Goal: Task Accomplishment & Management: Use online tool/utility

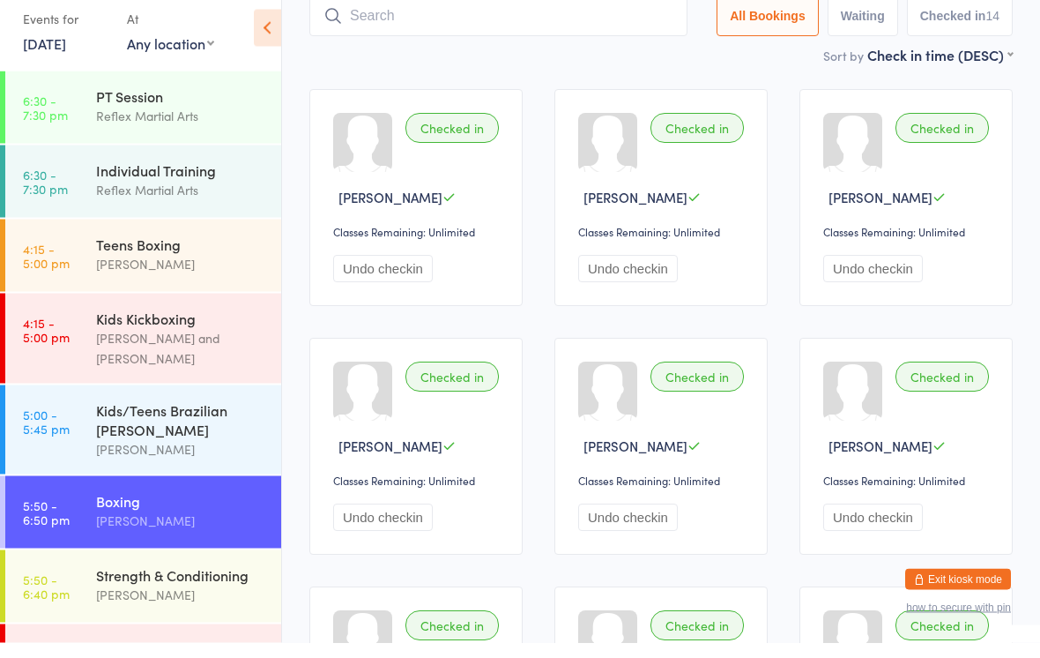
scroll to position [41, 0]
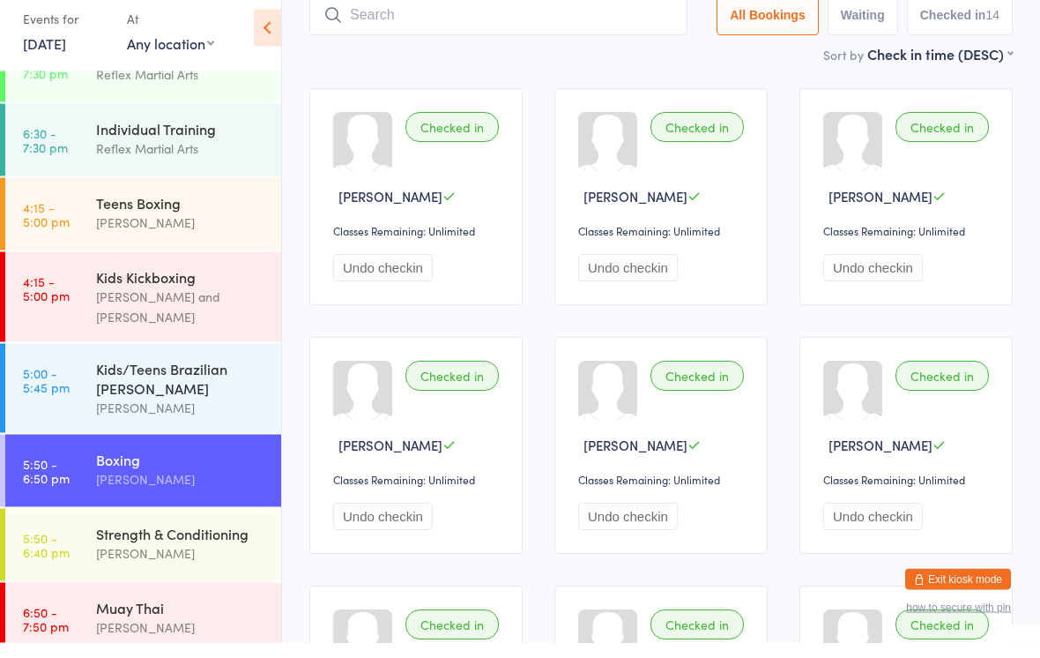
click at [180, 613] on div "Muay Thai" at bounding box center [181, 622] width 170 height 19
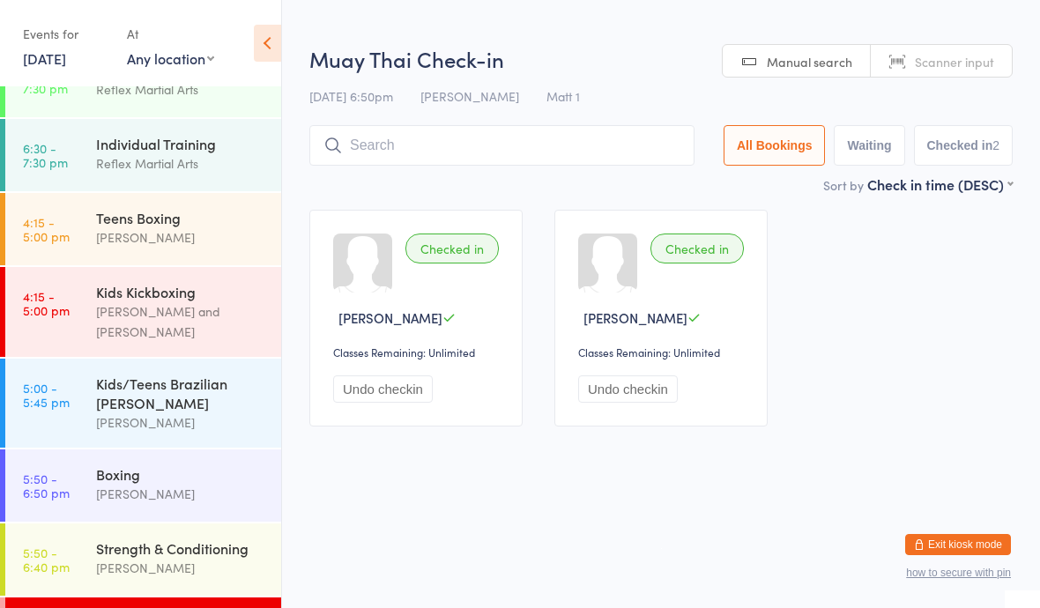
click at [403, 152] on input "search" at bounding box center [501, 145] width 385 height 41
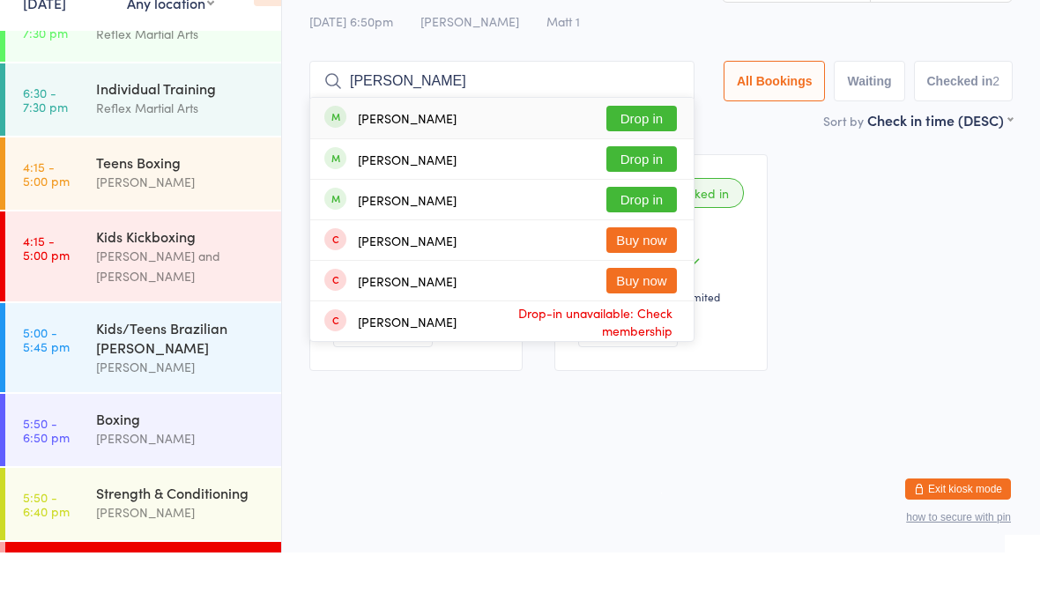
type input "[PERSON_NAME]"
click at [632, 242] on button "Drop in" at bounding box center [641, 255] width 71 height 26
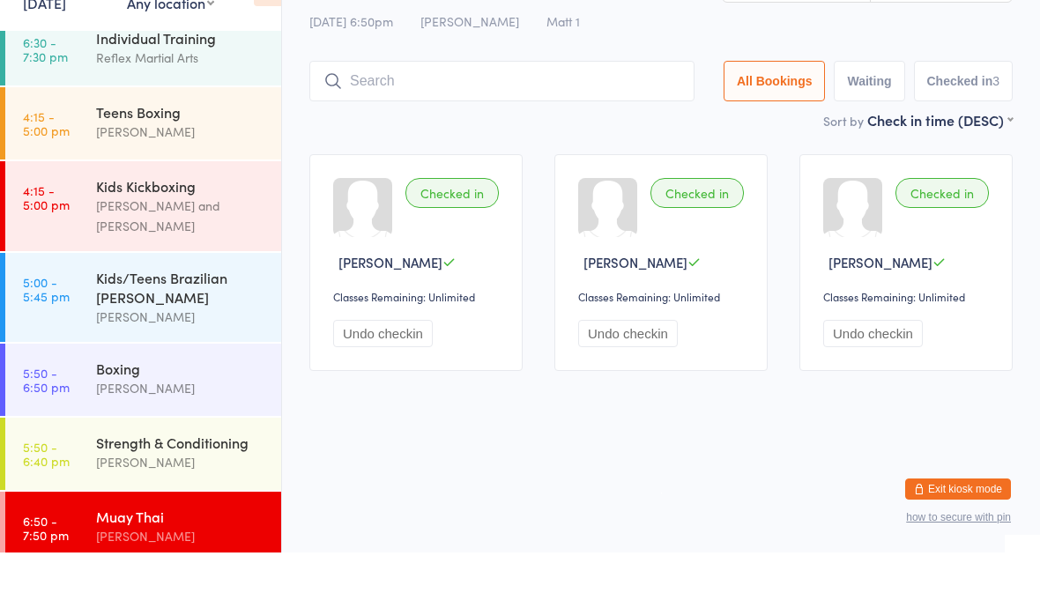
scroll to position [91, 0]
click at [145, 548] on div "Muay Thai [PERSON_NAME]" at bounding box center [188, 583] width 185 height 70
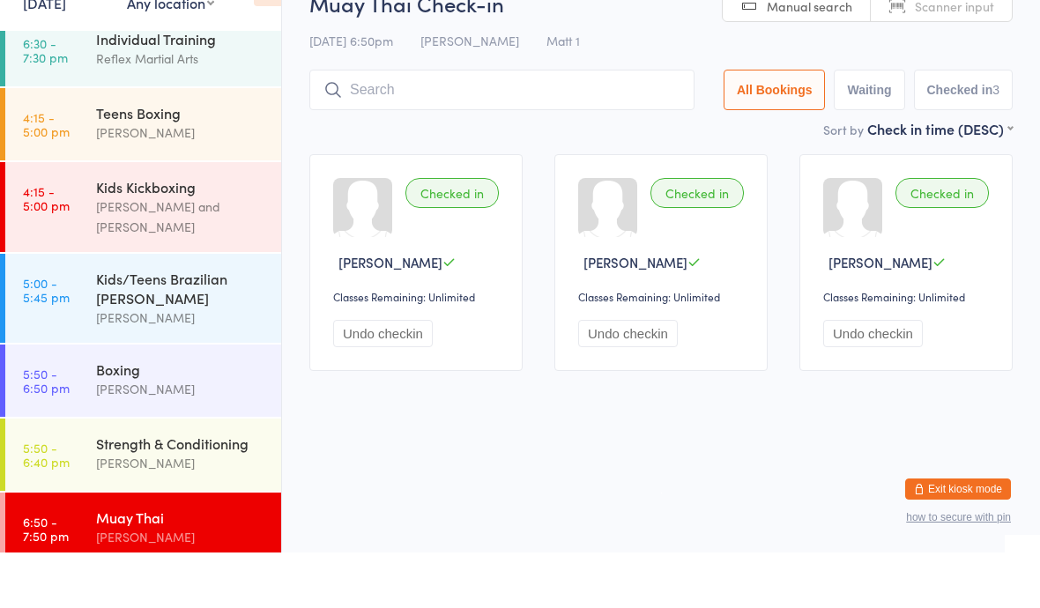
click at [543, 125] on input "search" at bounding box center [501, 145] width 385 height 41
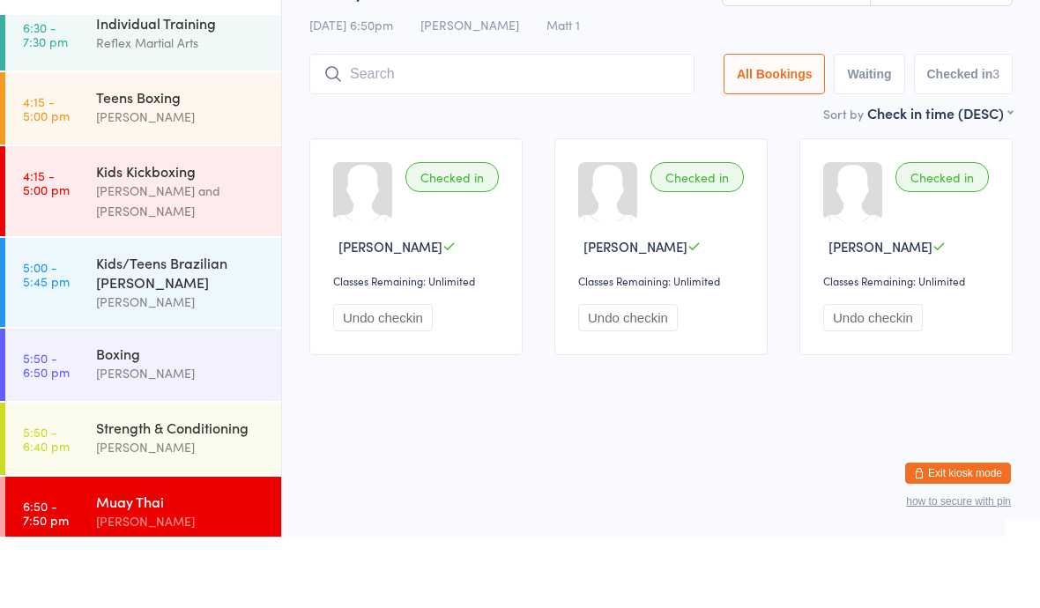
scroll to position [0, 0]
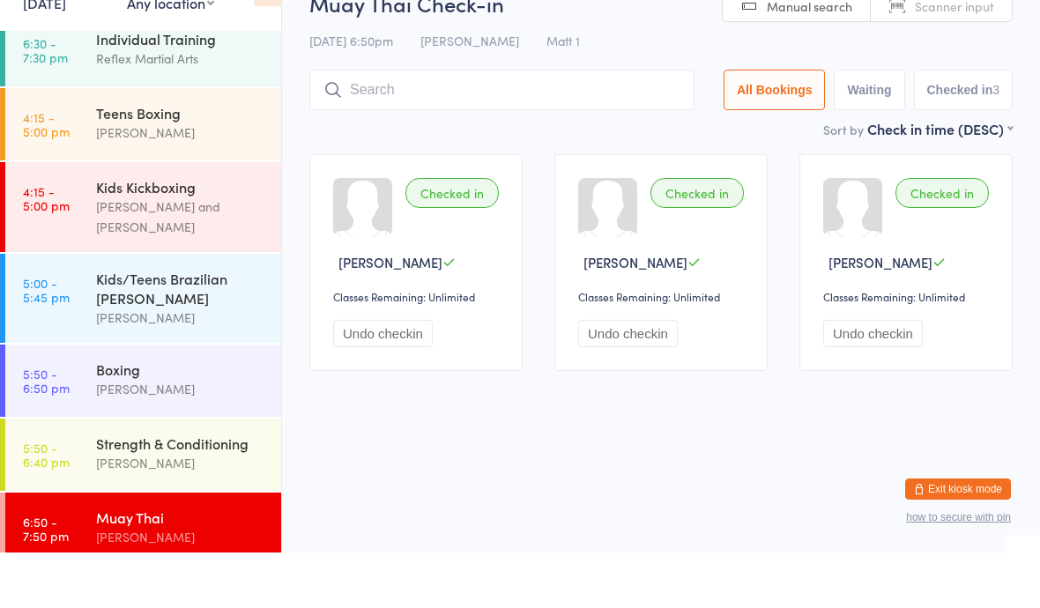
click at [497, 125] on input "search" at bounding box center [501, 145] width 385 height 41
click at [534, 125] on input "search" at bounding box center [501, 145] width 385 height 41
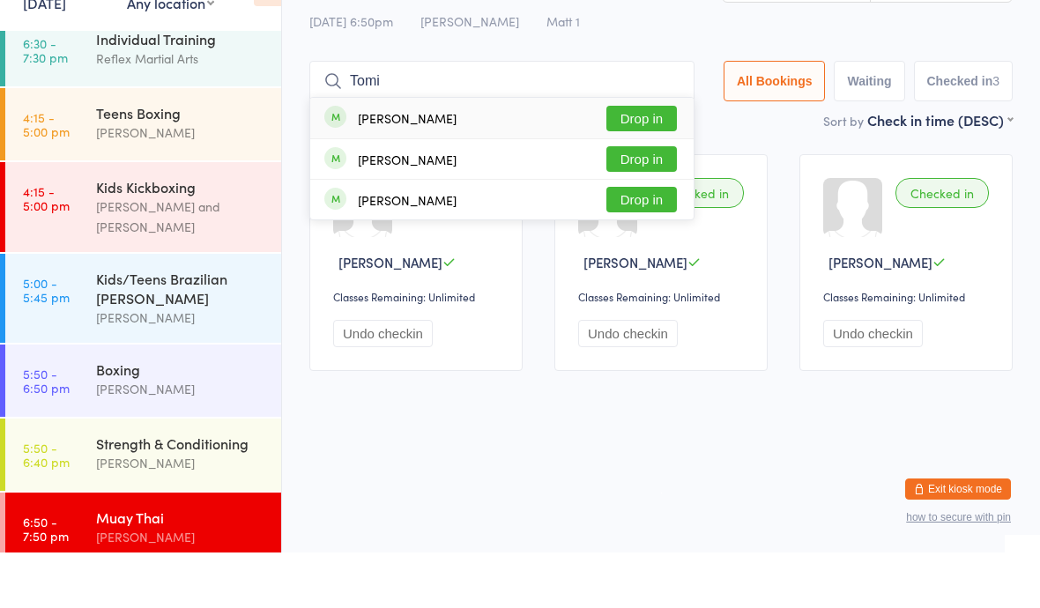
type input "Tomi"
click at [647, 161] on button "Drop in" at bounding box center [641, 174] width 71 height 26
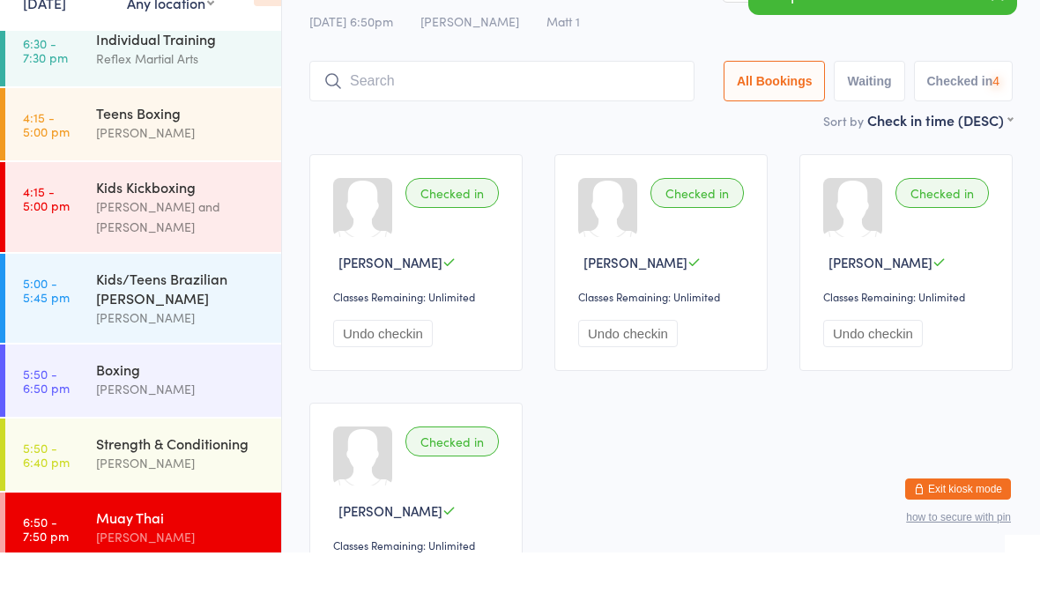
scroll to position [39, 0]
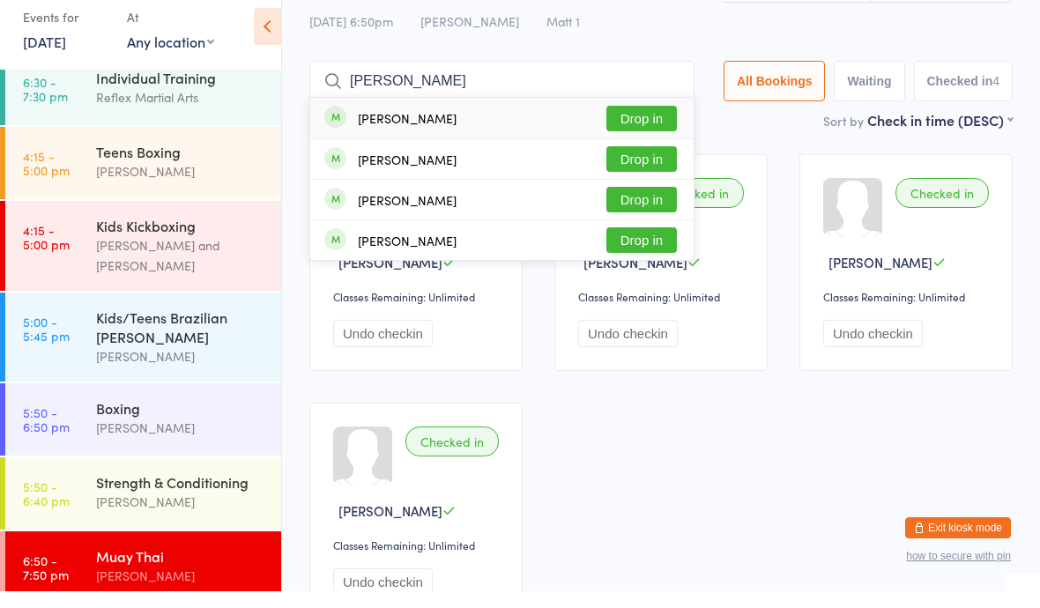
type input "[PERSON_NAME]"
click at [622, 124] on button "Drop in" at bounding box center [641, 136] width 71 height 26
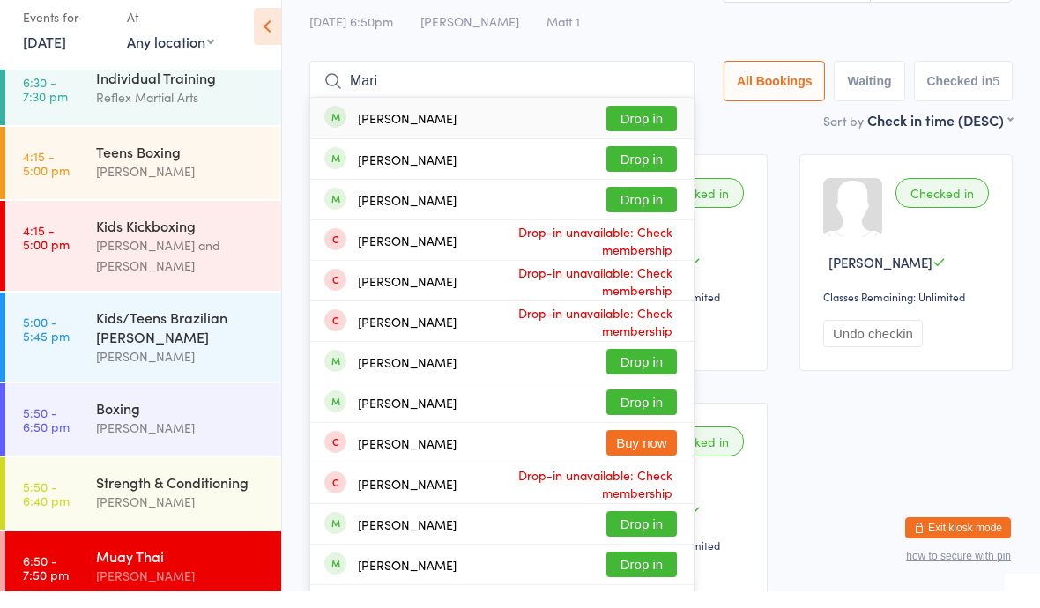
type input "Mari"
click at [631, 123] on button "Drop in" at bounding box center [641, 136] width 71 height 26
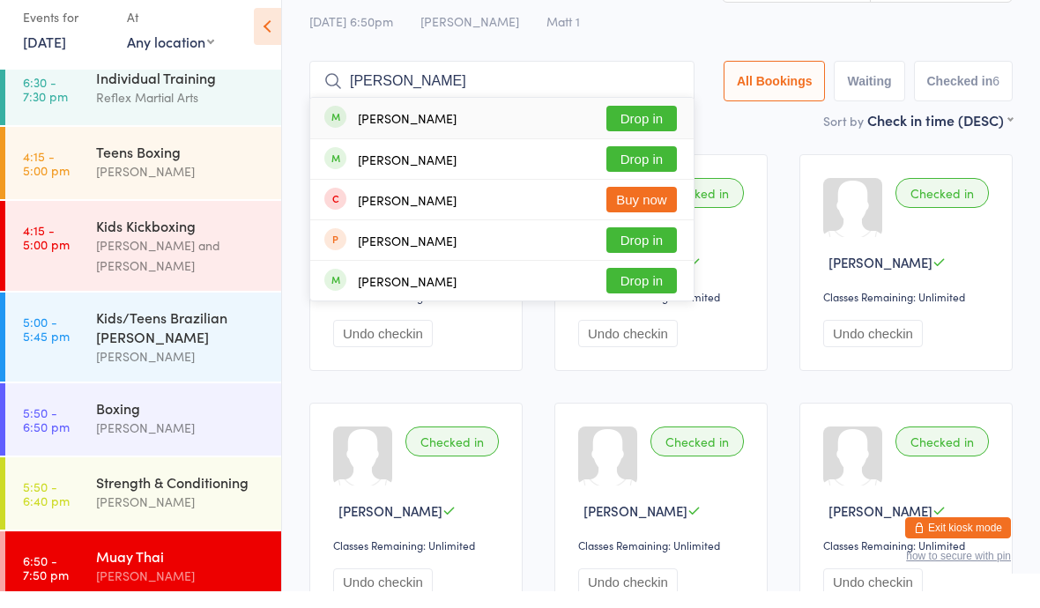
type input "[PERSON_NAME]"
click at [619, 123] on button "Drop in" at bounding box center [641, 136] width 71 height 26
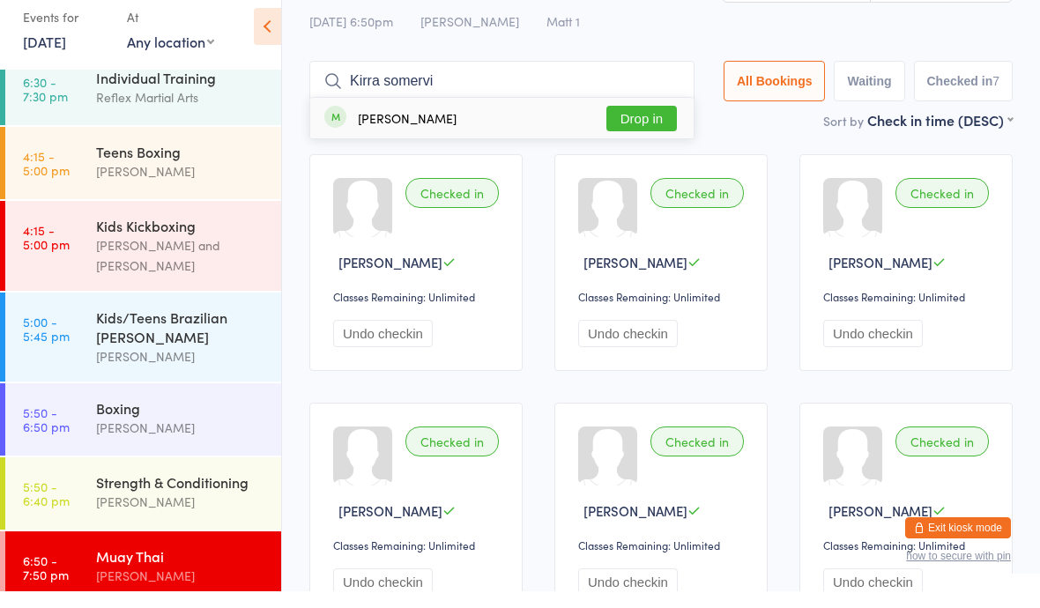
type input "Kirra somervi"
click at [637, 115] on div "[PERSON_NAME] Drop in" at bounding box center [501, 135] width 383 height 41
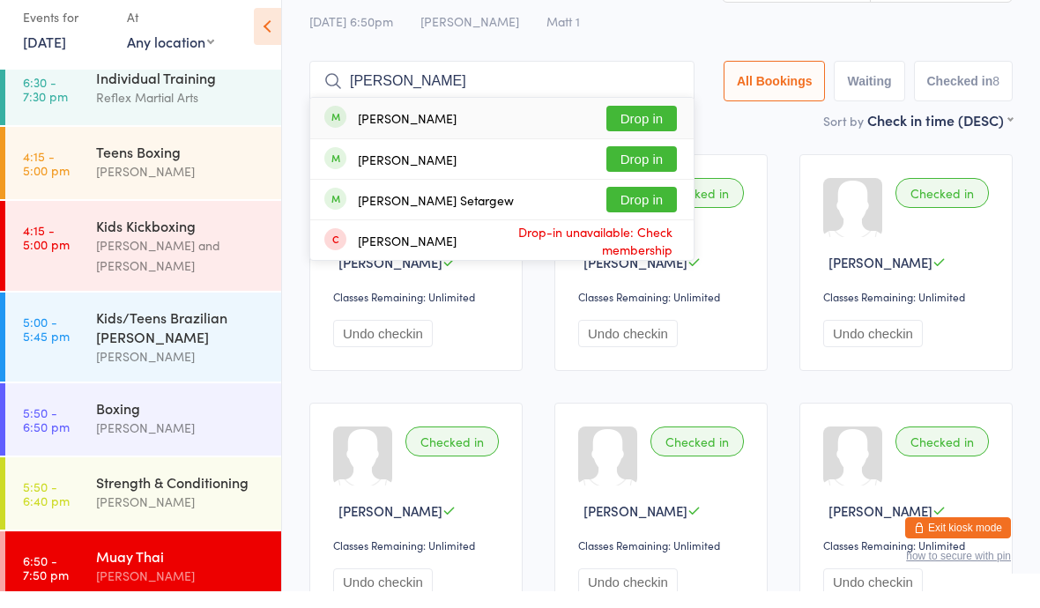
type input "[PERSON_NAME]"
click at [361, 128] on div "[PERSON_NAME]" at bounding box center [407, 135] width 99 height 14
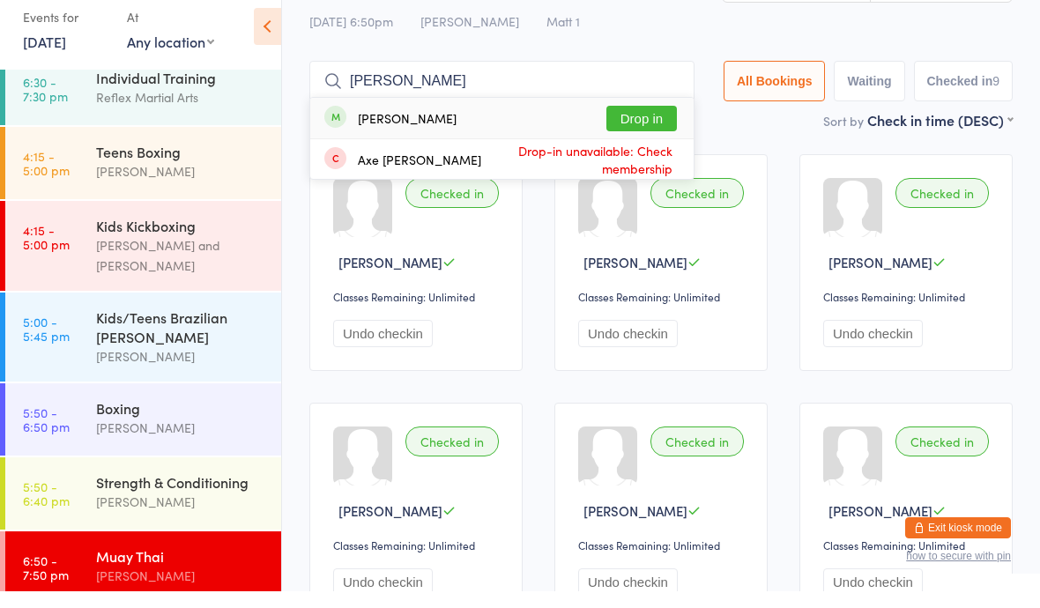
type input "[PERSON_NAME]"
click at [628, 123] on button "Drop in" at bounding box center [641, 136] width 71 height 26
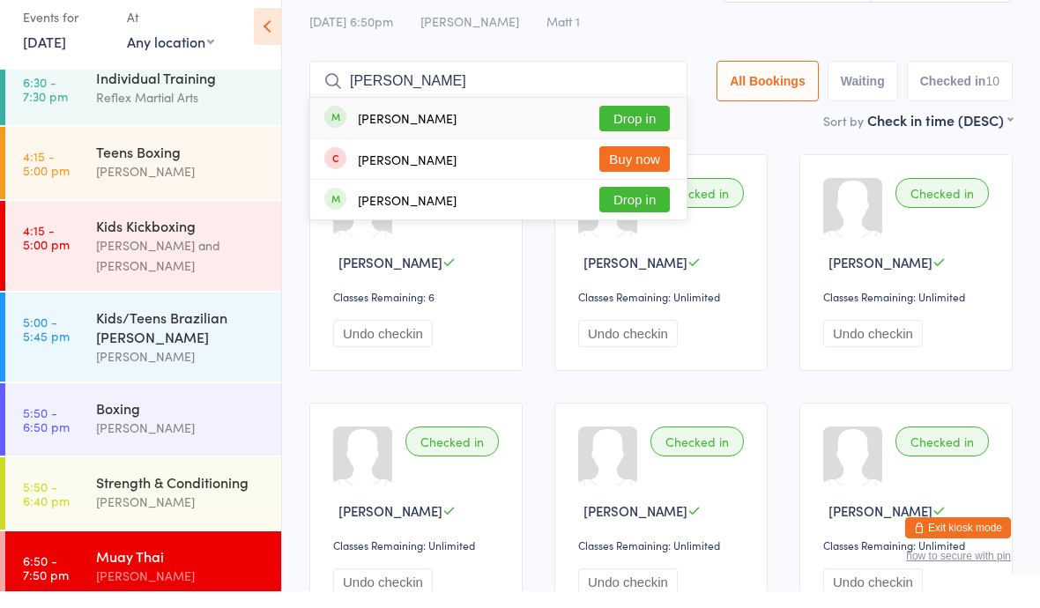
type input "[PERSON_NAME]"
click at [617, 123] on button "Drop in" at bounding box center [634, 136] width 71 height 26
